Goal: Task Accomplishment & Management: Use online tool/utility

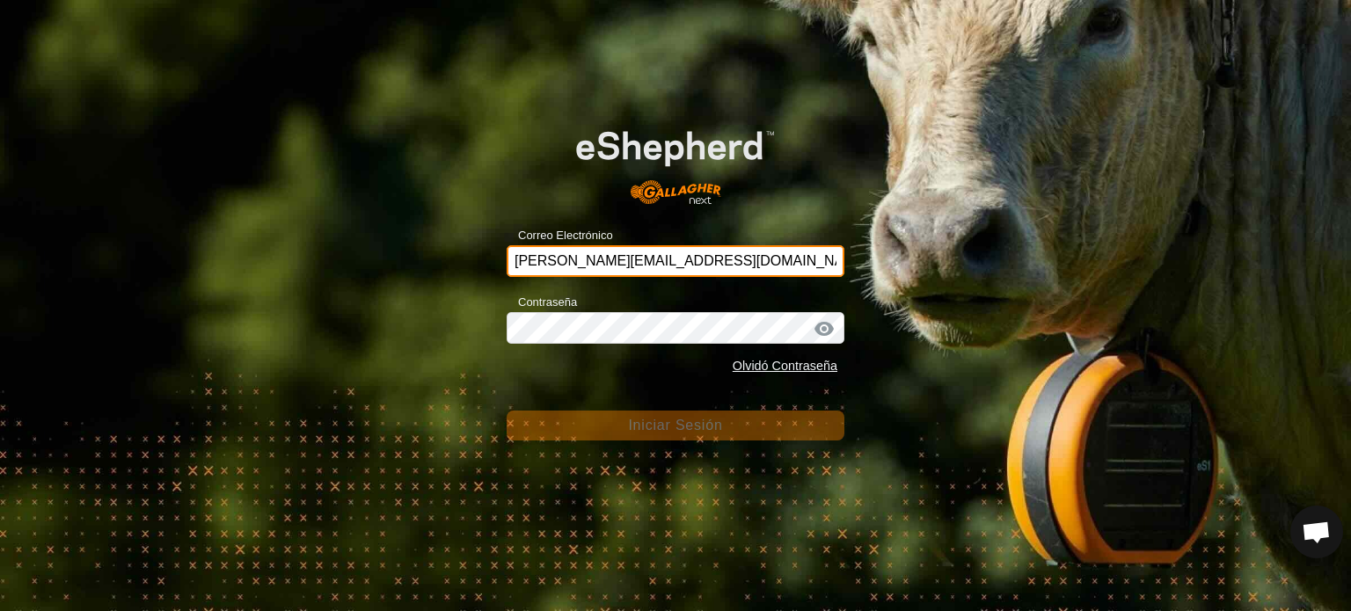
click at [595, 259] on input "manuel.vilababa@correoganadero.es" at bounding box center [676, 261] width 338 height 32
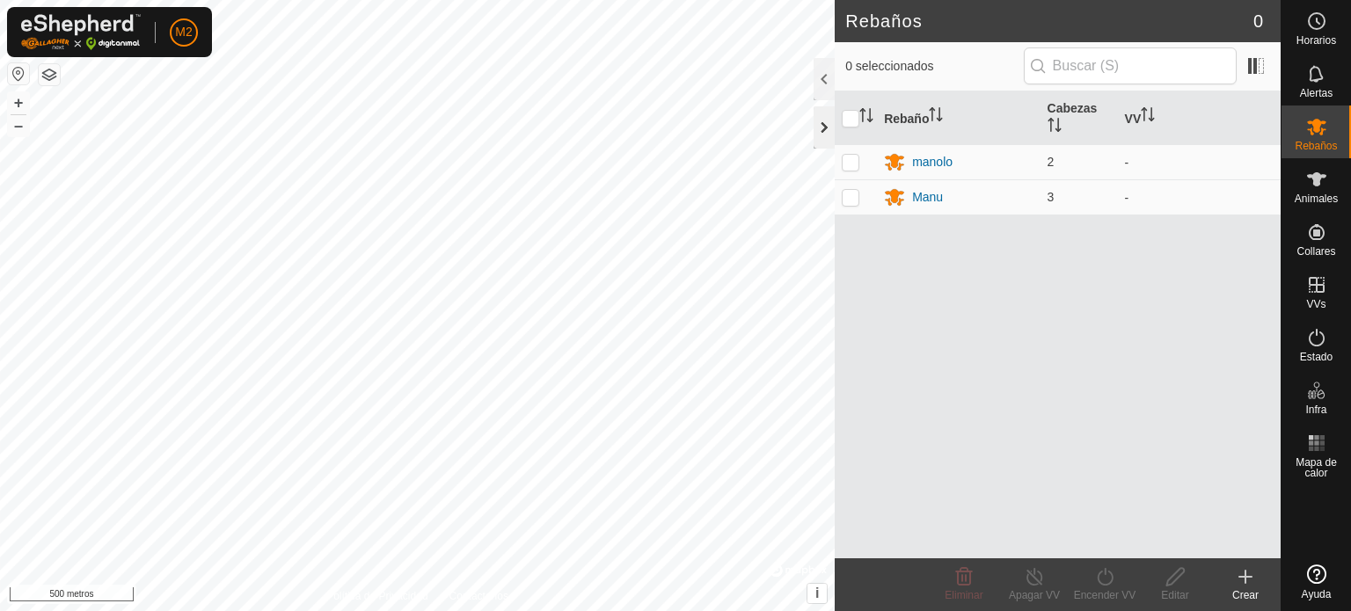
click at [820, 122] on div at bounding box center [824, 127] width 21 height 42
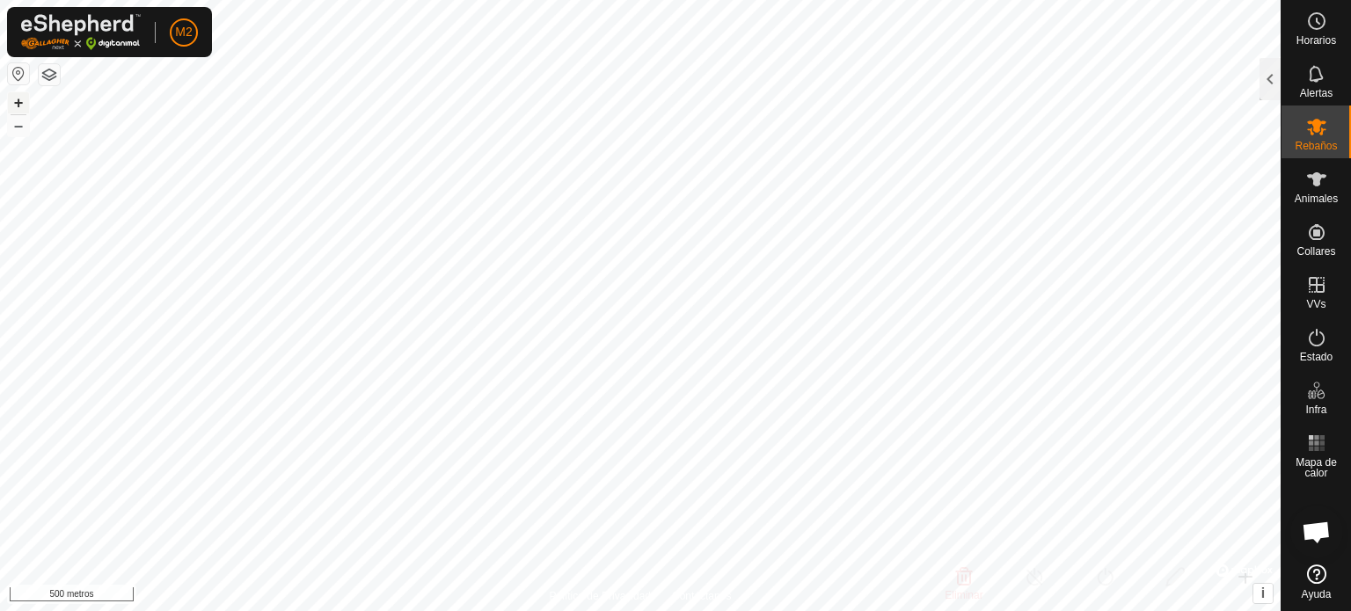
click at [18, 101] on font "+" at bounding box center [19, 102] width 10 height 18
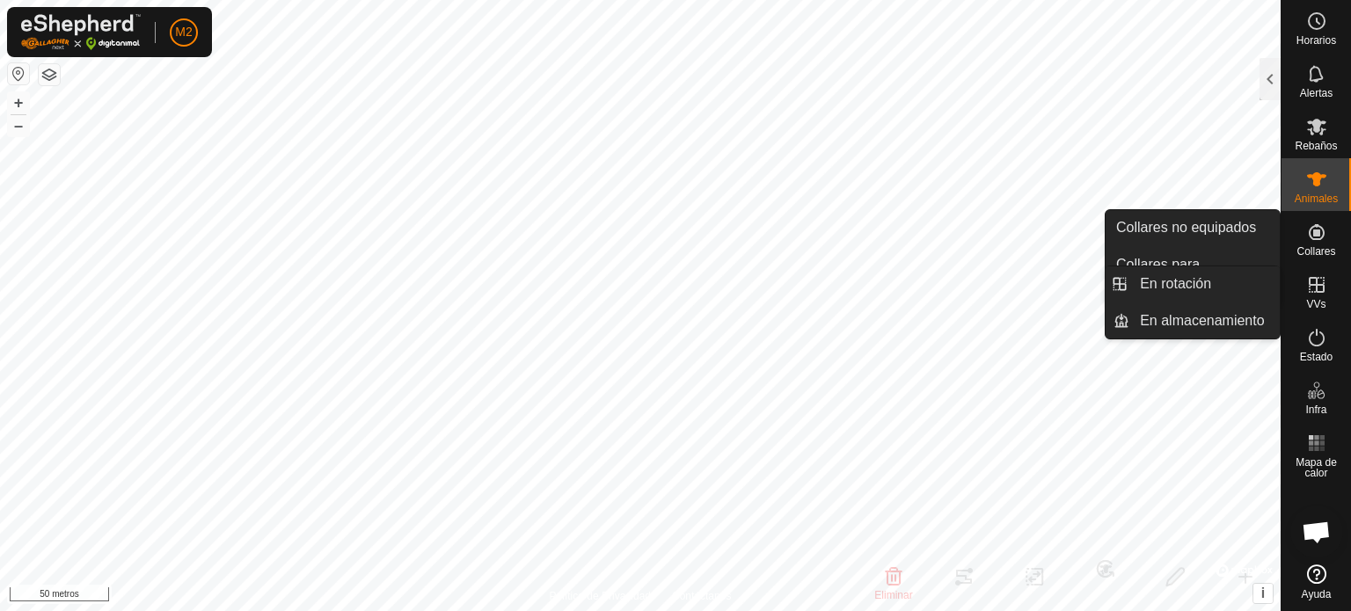
click at [1309, 287] on icon at bounding box center [1317, 285] width 16 height 16
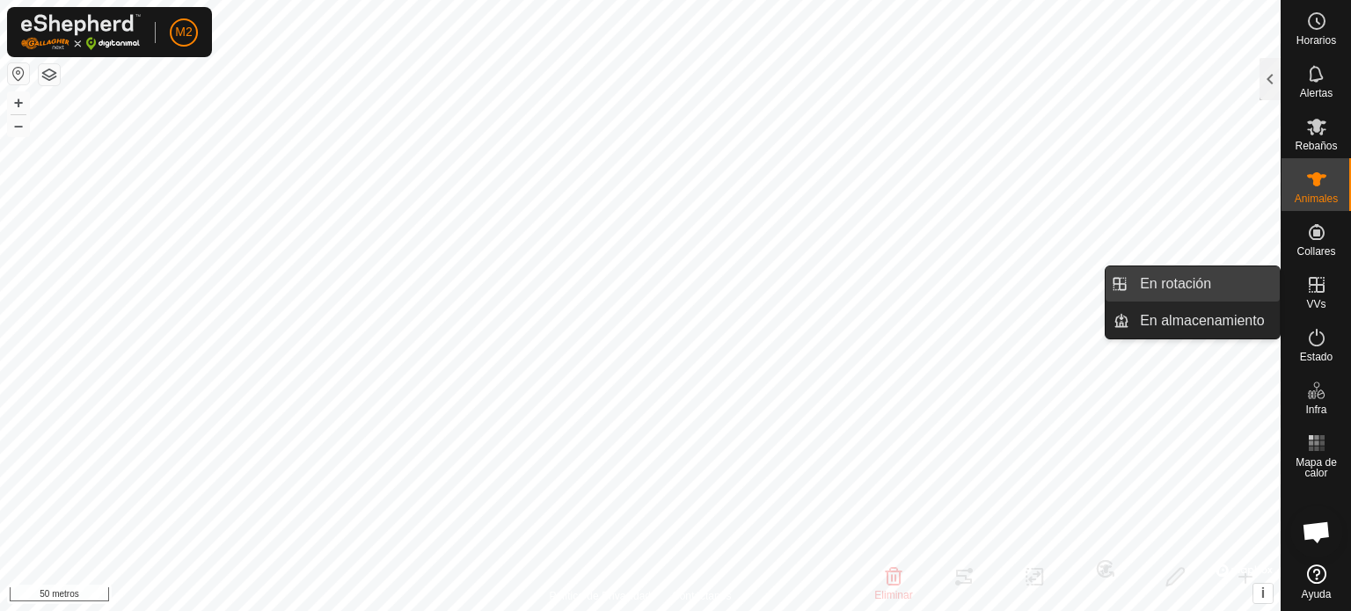
click at [1219, 288] on link "En rotación" at bounding box center [1204, 284] width 150 height 35
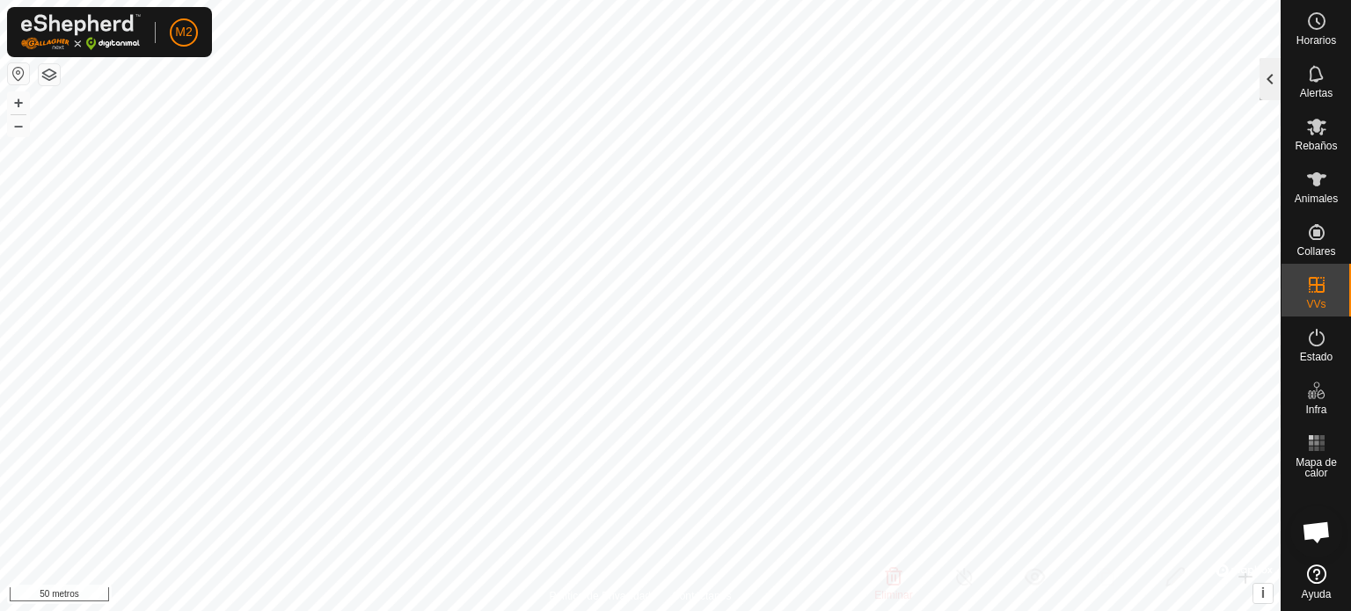
click at [1267, 84] on div at bounding box center [1270, 79] width 21 height 42
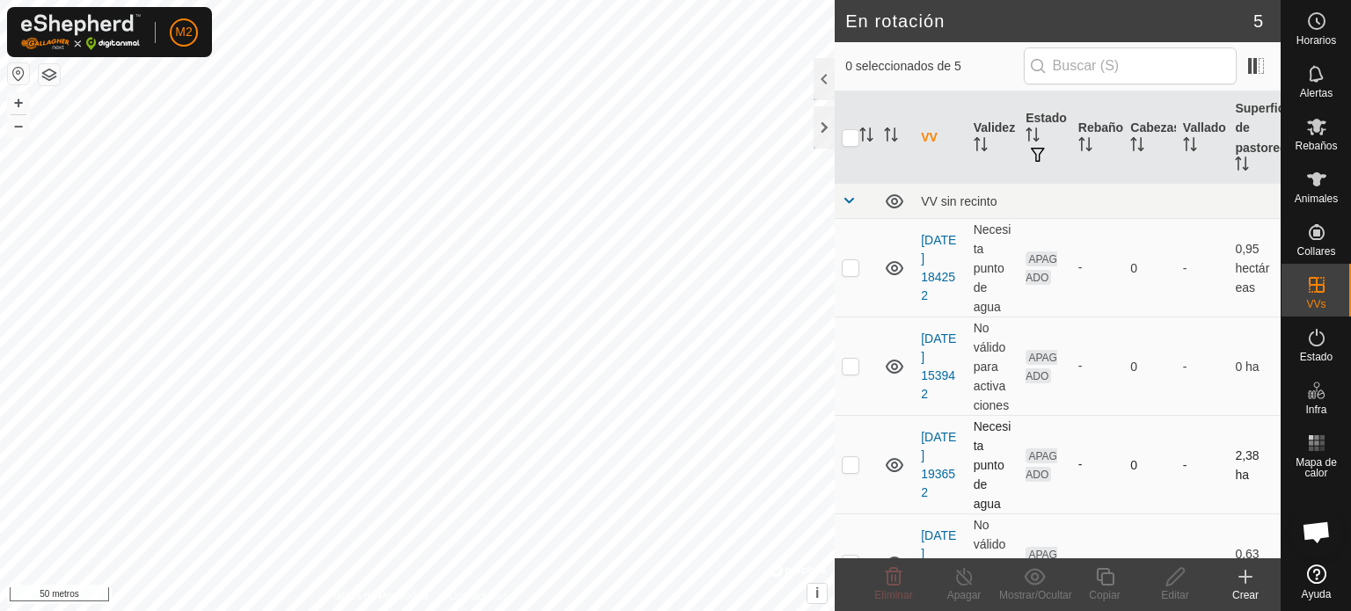
click at [844, 471] on p-checkbox at bounding box center [851, 464] width 18 height 14
checkbox input "true"
click at [1178, 571] on icon at bounding box center [1175, 577] width 18 height 18
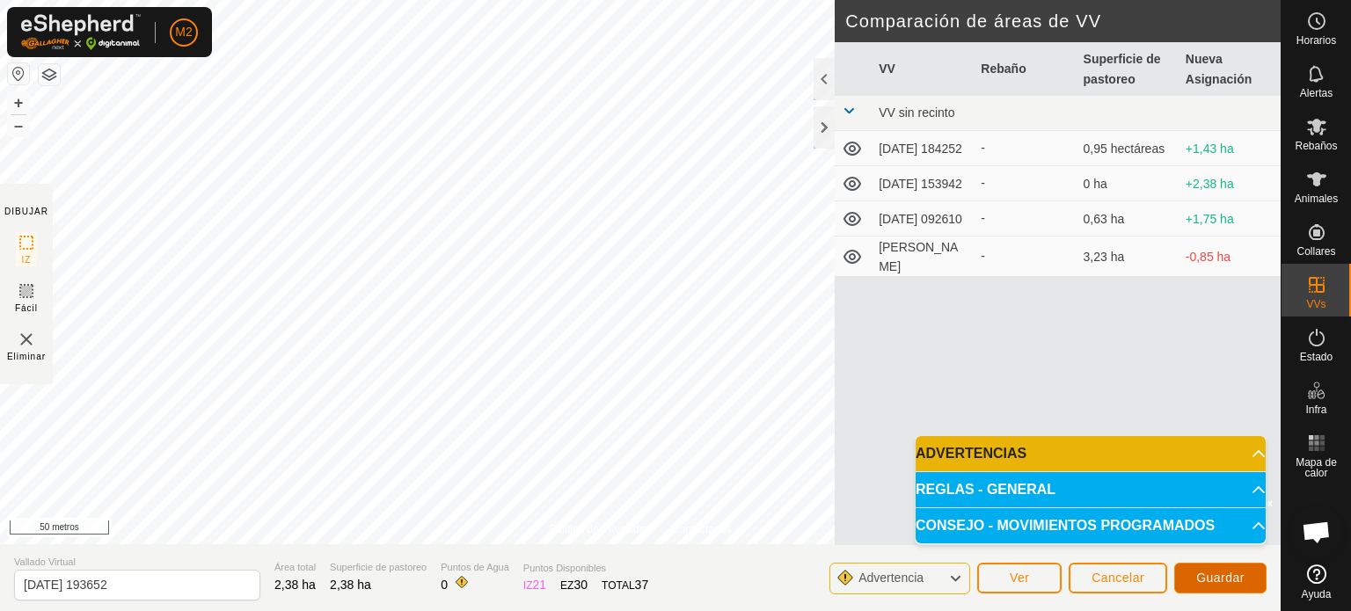
click at [1220, 576] on font "Guardar" at bounding box center [1220, 578] width 48 height 14
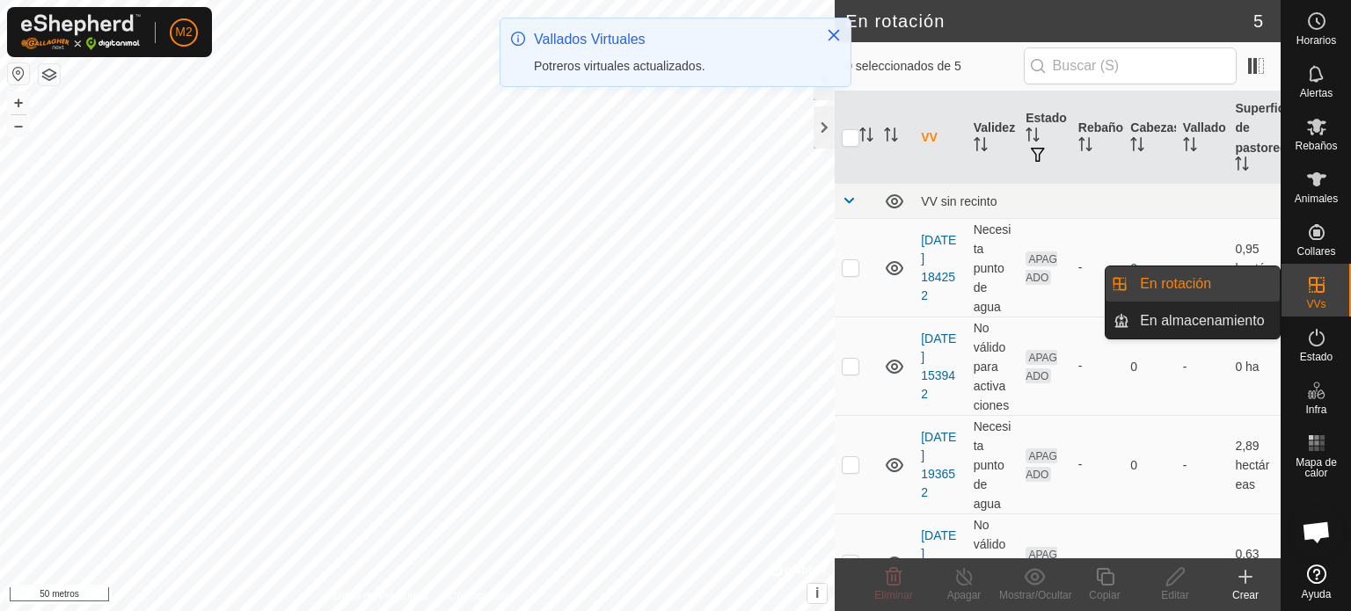
click at [1303, 290] on es-virtualpaddocks-svg-icon at bounding box center [1317, 285] width 32 height 28
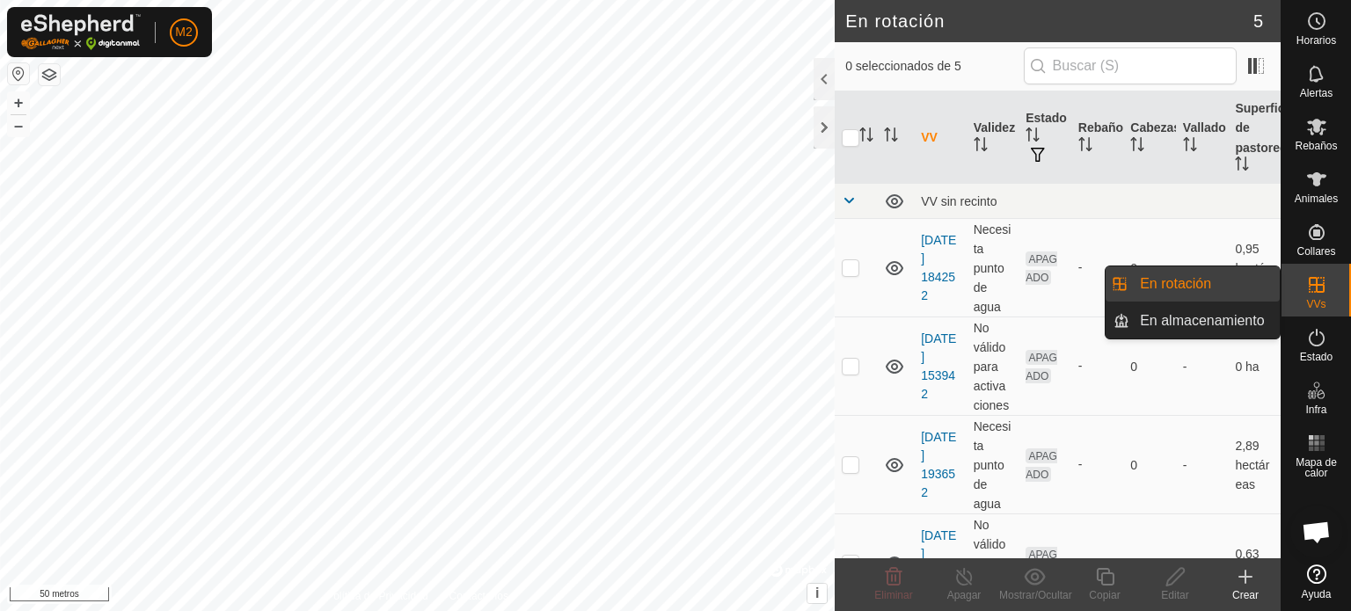
click at [1216, 288] on link "En rotación" at bounding box center [1204, 284] width 150 height 35
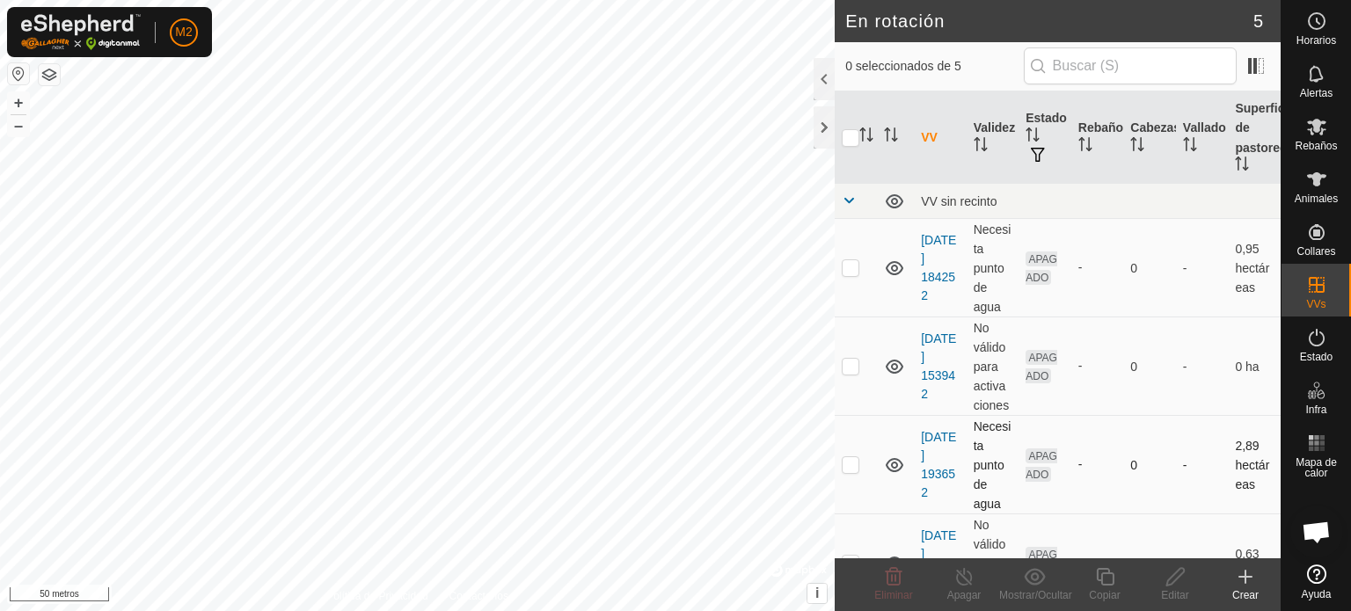
click at [851, 468] on p-checkbox at bounding box center [851, 464] width 18 height 14
checkbox input "true"
click at [1168, 583] on icon at bounding box center [1176, 576] width 22 height 21
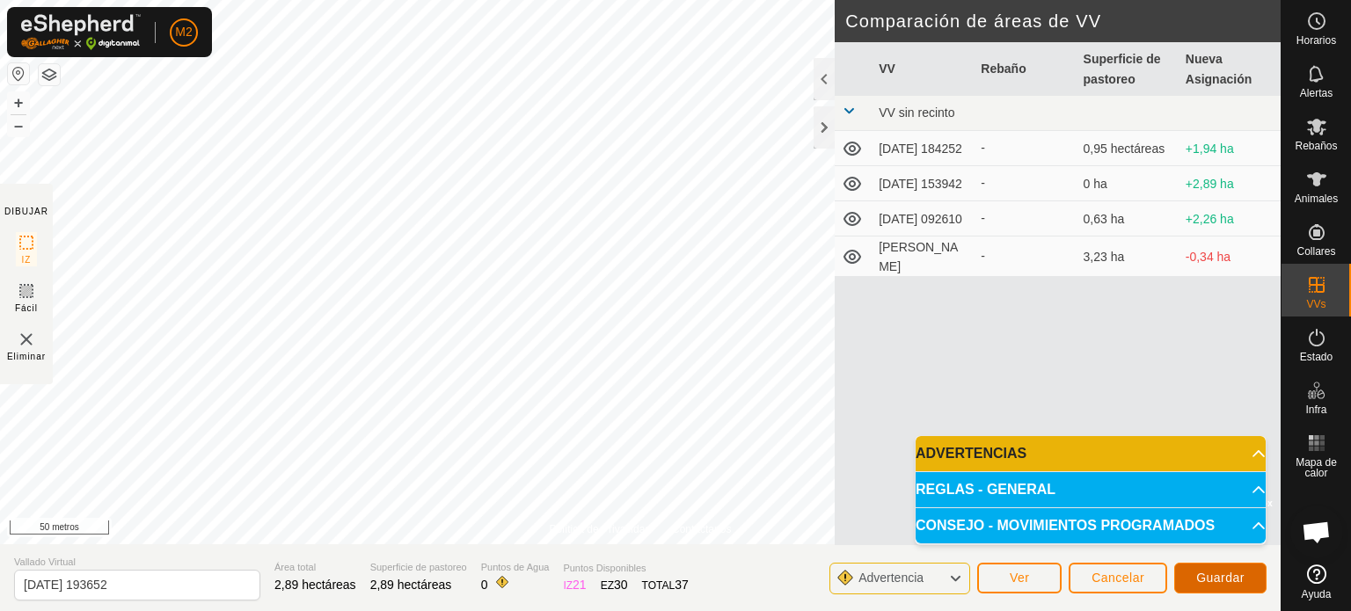
click at [1228, 571] on font "Guardar" at bounding box center [1220, 578] width 48 height 14
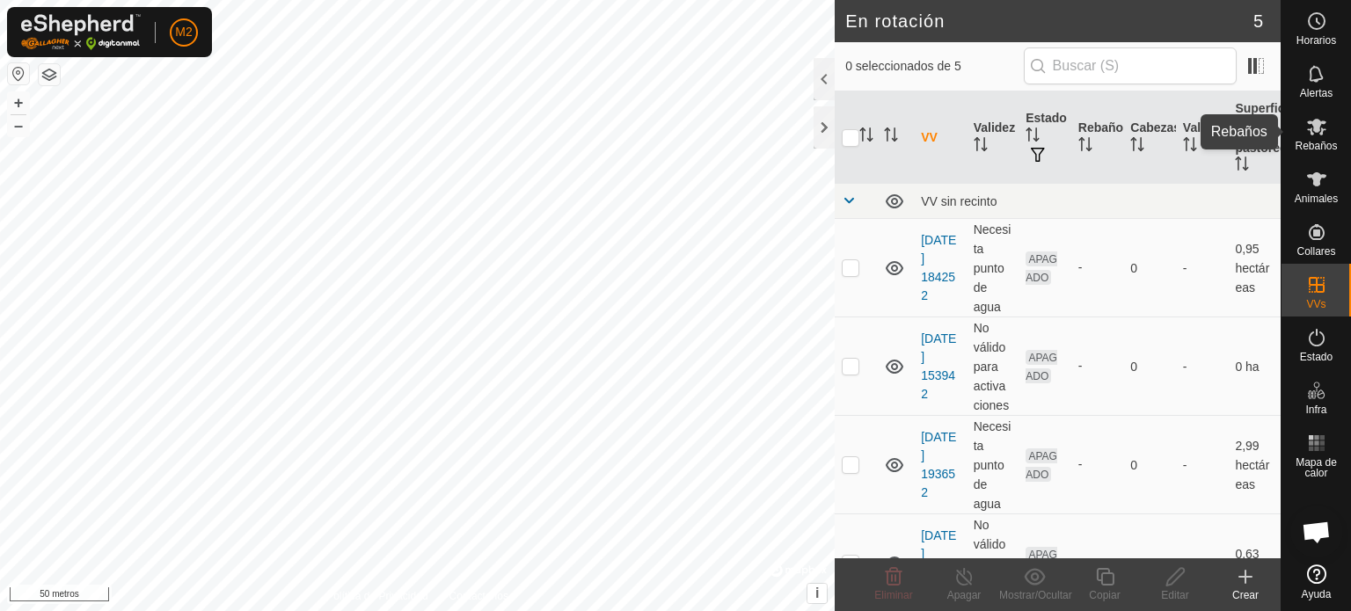
click at [1326, 134] on icon at bounding box center [1316, 126] width 21 height 21
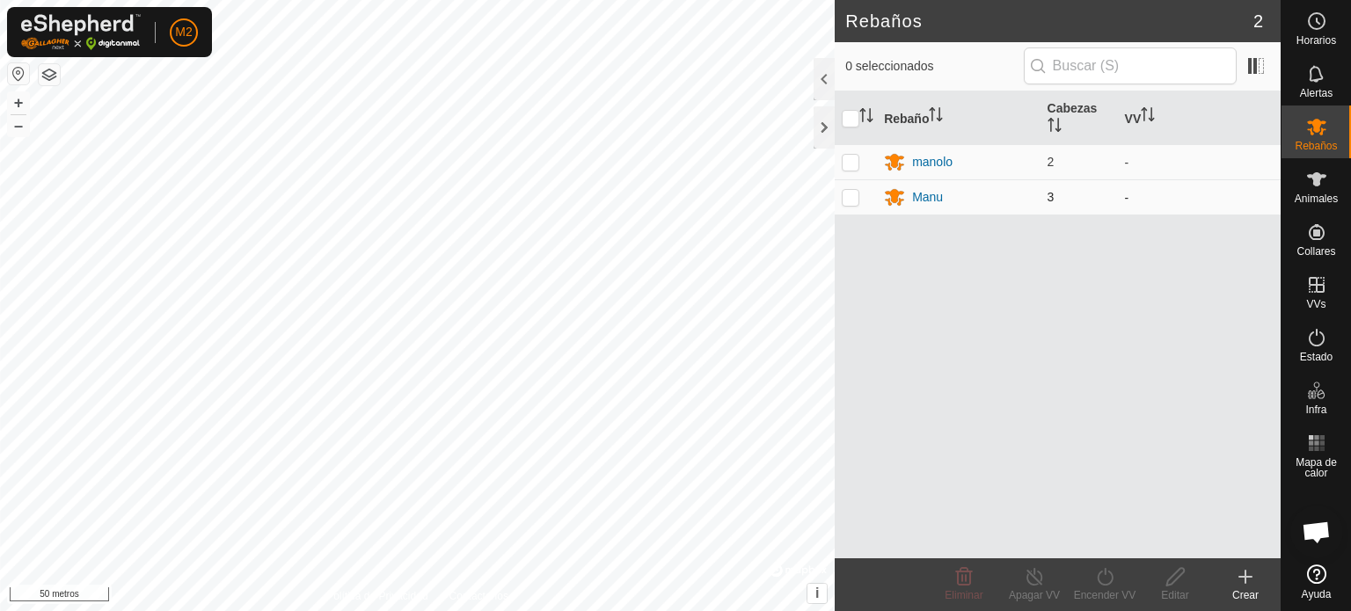
click at [855, 201] on p-checkbox at bounding box center [851, 197] width 18 height 14
checkbox input "true"
click at [855, 156] on p-checkbox at bounding box center [851, 162] width 18 height 14
checkbox input "true"
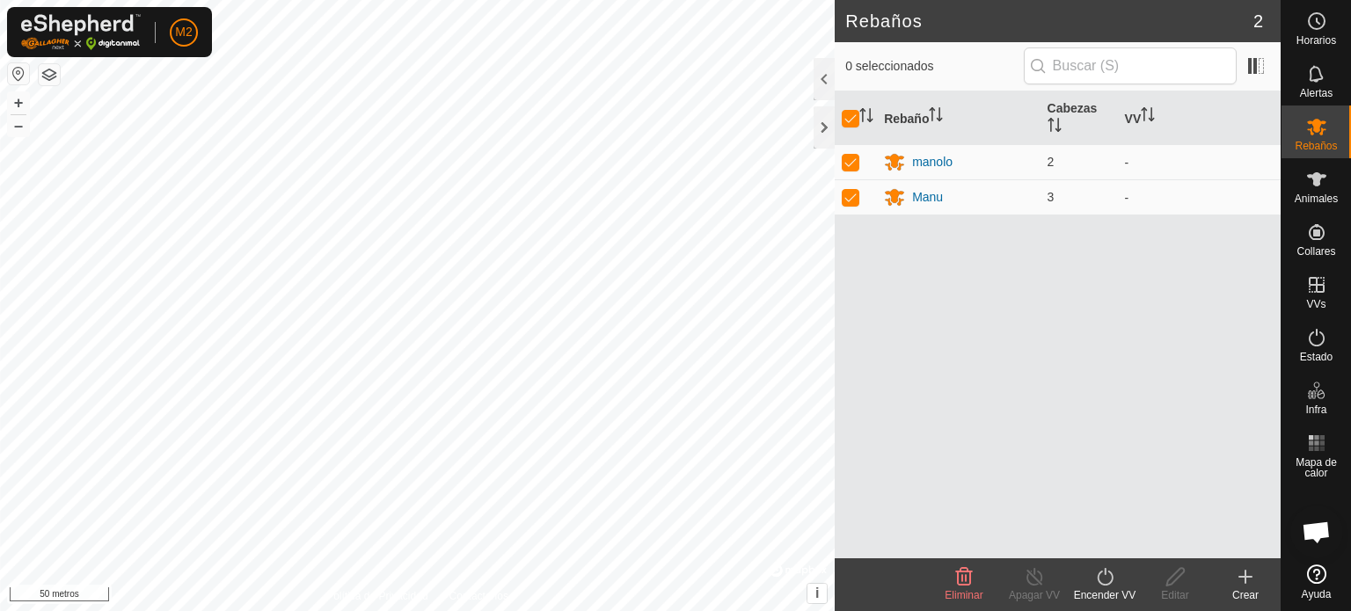
click at [1117, 589] on font "Encender VV" at bounding box center [1105, 595] width 62 height 12
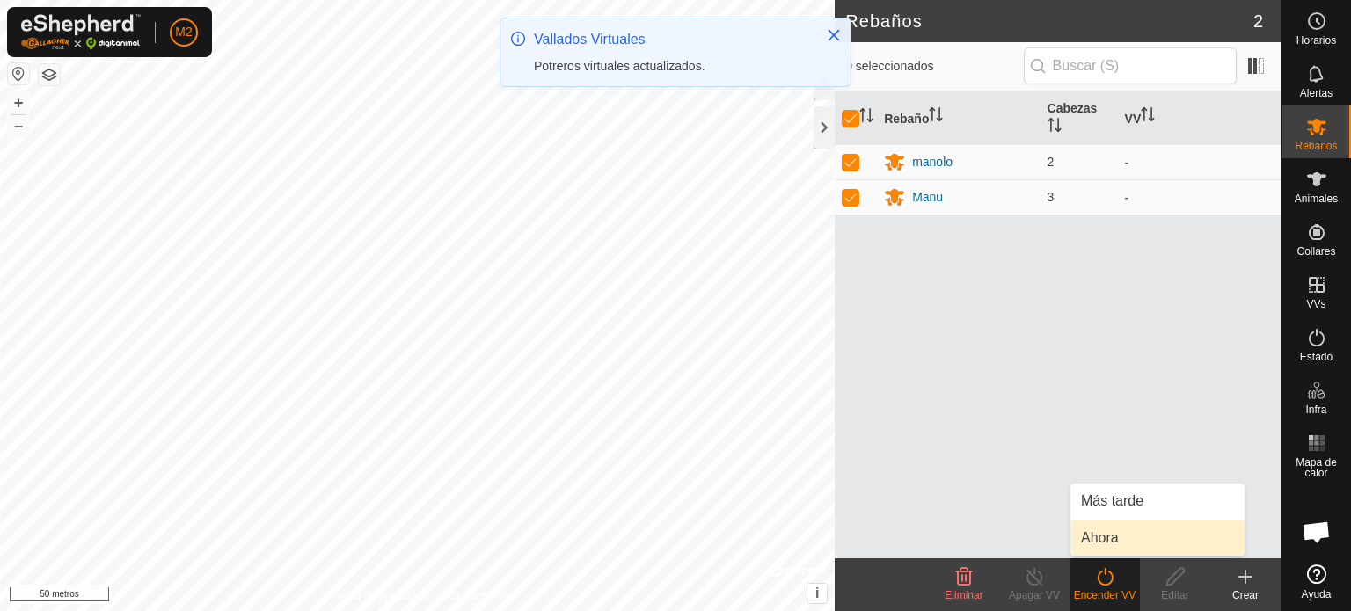
click at [1104, 534] on link "Ahora" at bounding box center [1157, 538] width 174 height 35
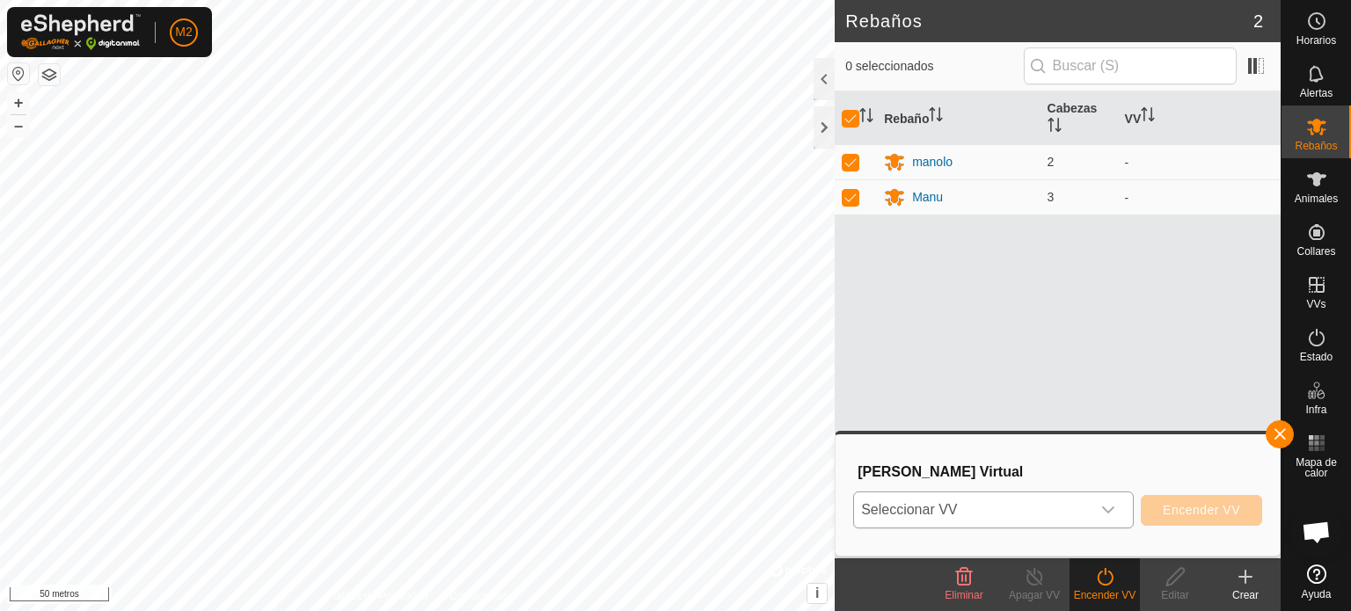
click at [1106, 505] on icon "disparador desplegable" at bounding box center [1108, 510] width 14 height 14
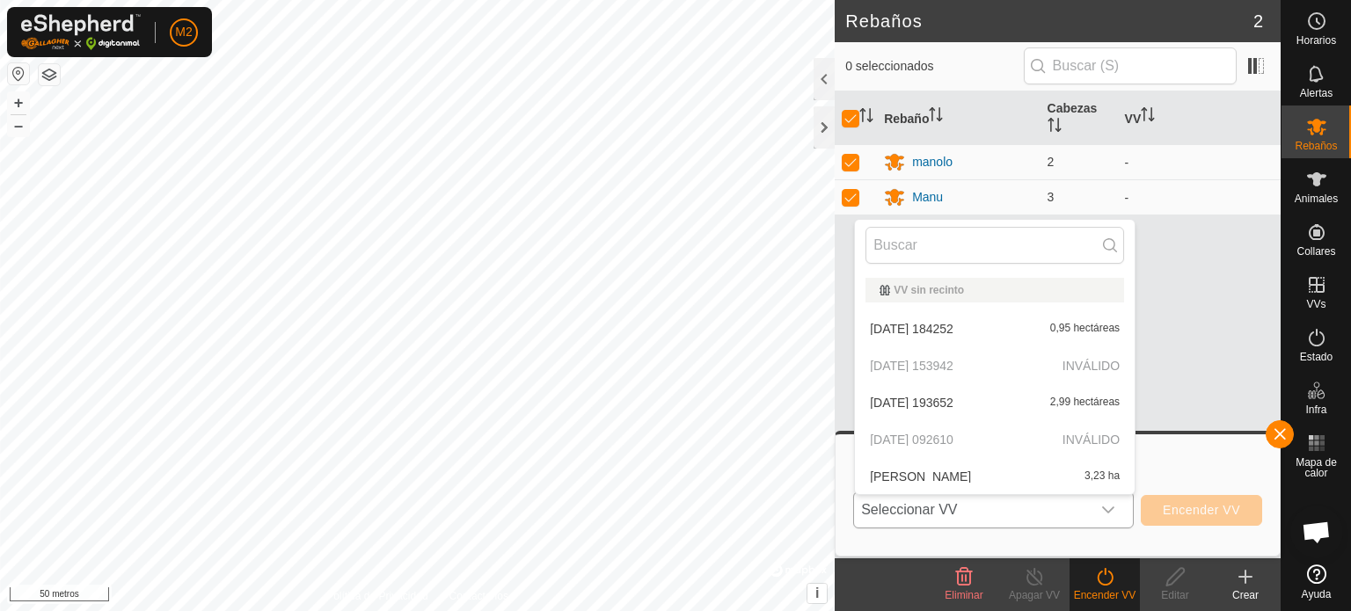
click at [925, 398] on li "[DATE] 193652 2,99 hectáreas" at bounding box center [995, 402] width 280 height 35
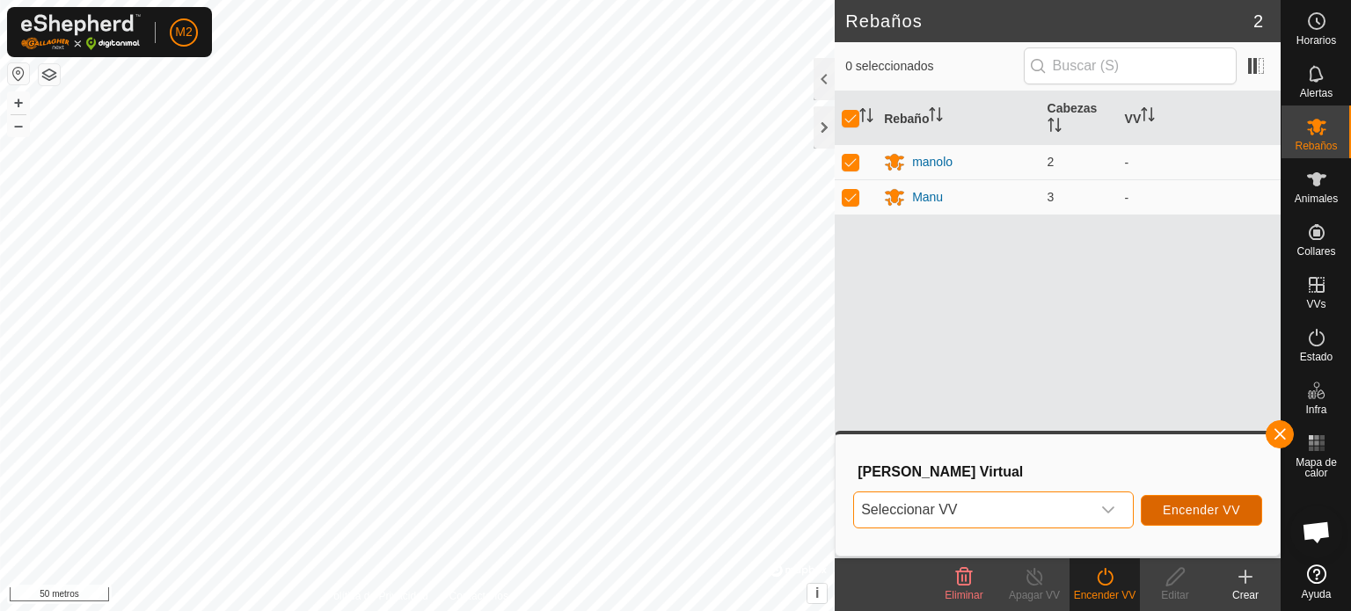
click at [1182, 509] on font "Encender VV" at bounding box center [1201, 510] width 77 height 14
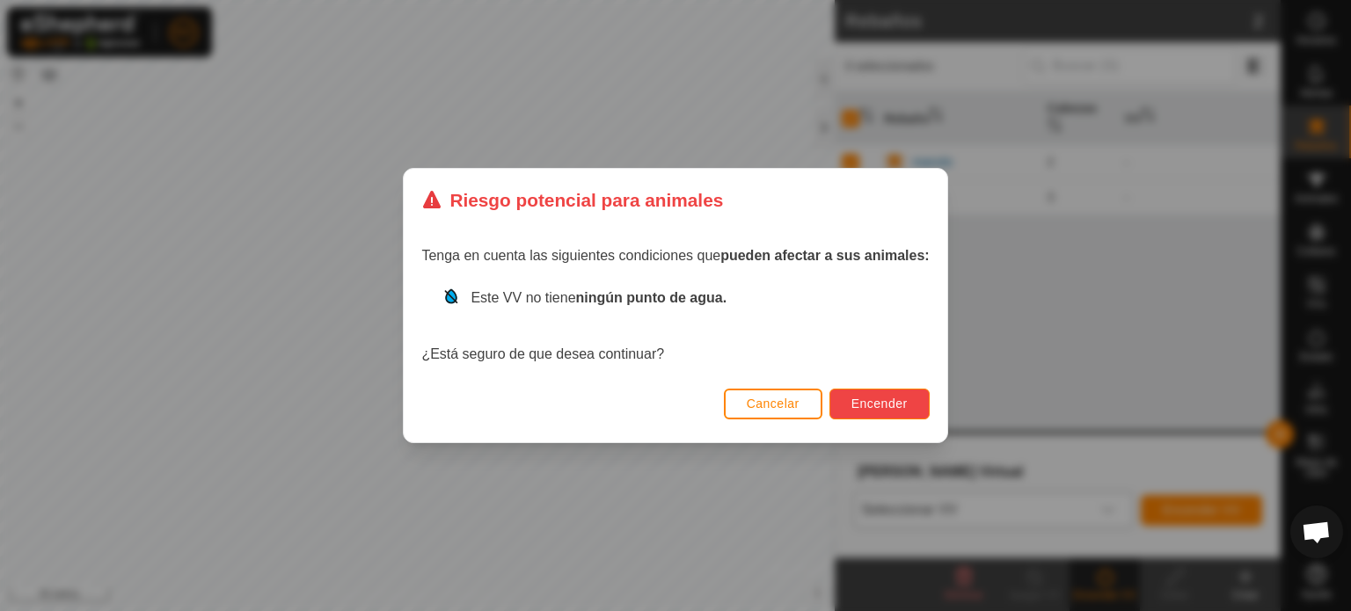
click at [879, 397] on font "Encender" at bounding box center [879, 404] width 56 height 14
